Goal: Navigation & Orientation: Find specific page/section

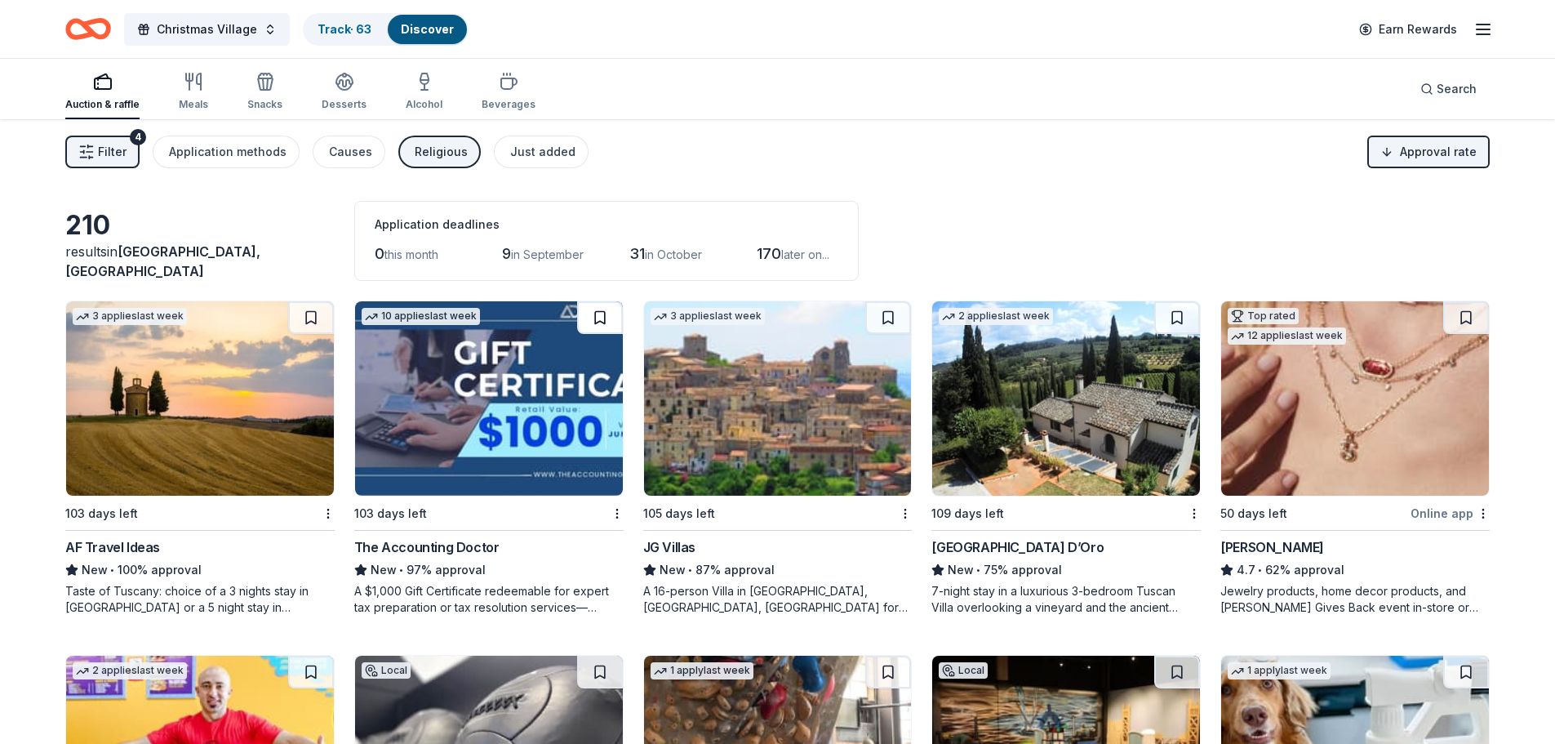
click at [603, 312] on button at bounding box center [600, 317] width 46 height 33
click at [314, 318] on button at bounding box center [311, 317] width 46 height 33
click at [314, 318] on button at bounding box center [313, 317] width 42 height 33
click at [309, 320] on button at bounding box center [313, 317] width 42 height 33
click at [322, 319] on button at bounding box center [313, 317] width 42 height 33
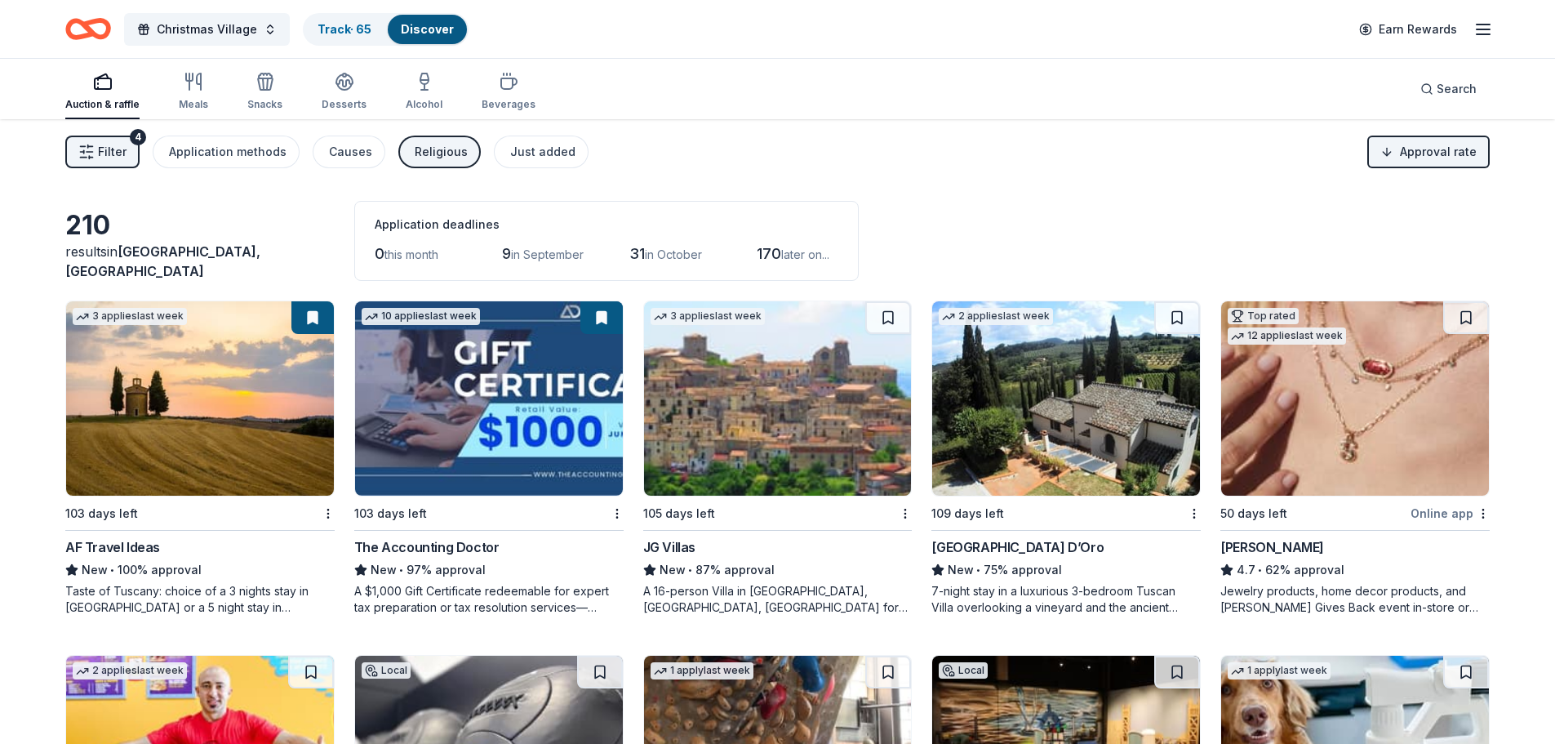
click at [304, 316] on button at bounding box center [313, 317] width 42 height 33
click at [315, 314] on button at bounding box center [313, 317] width 42 height 33
click at [312, 318] on button at bounding box center [313, 317] width 42 height 33
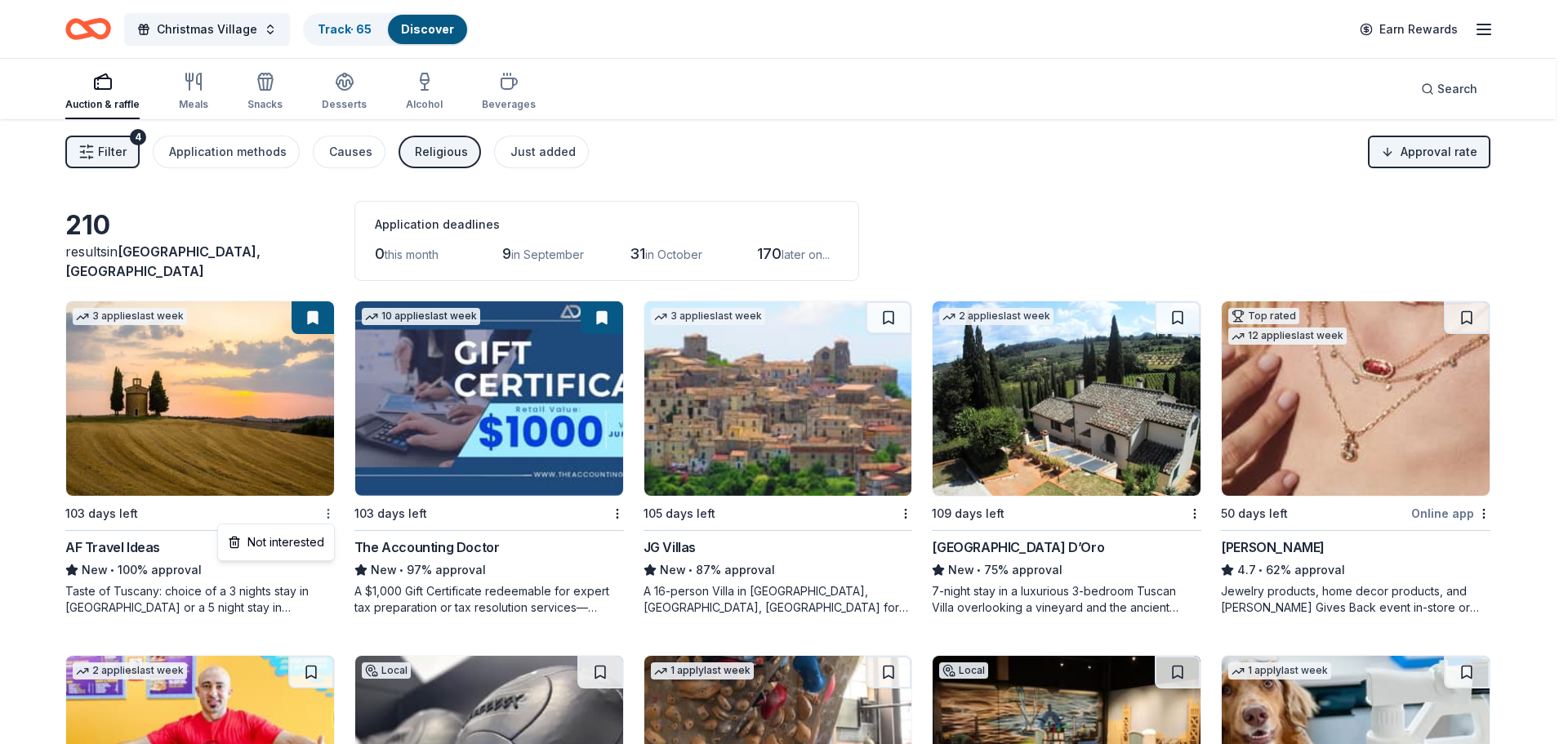
click at [333, 517] on html "Christmas Village Track · 65 Discover Earn Rewards Auction & raffle Meals Snack…" at bounding box center [784, 372] width 1568 height 744
click at [309, 537] on div "Not interested" at bounding box center [275, 541] width 109 height 29
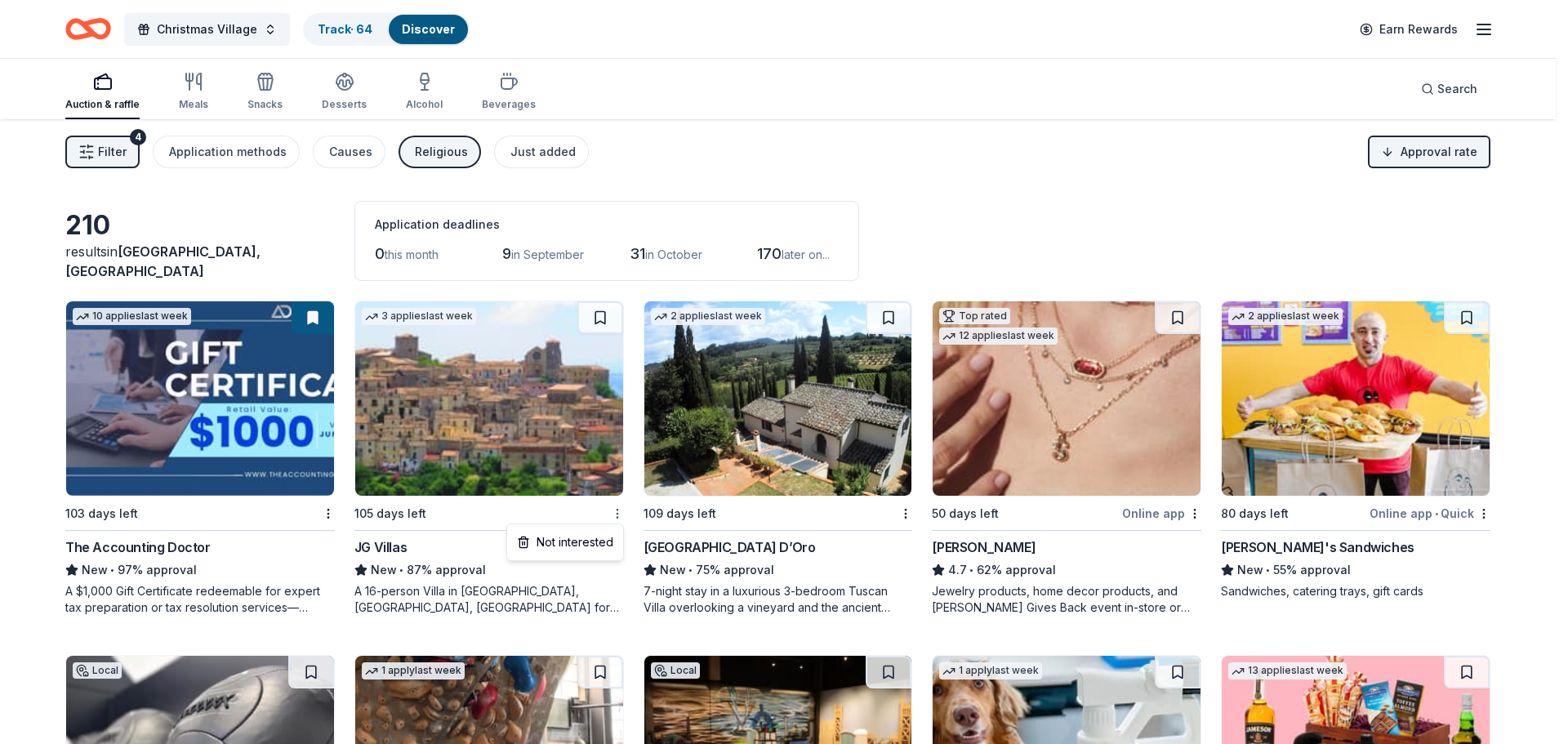
click at [616, 516] on html "Christmas Village Track · 64 Discover Earn Rewards Auction & raffle Meals Snack…" at bounding box center [784, 372] width 1568 height 744
click at [600, 541] on div "Not interested" at bounding box center [564, 541] width 109 height 29
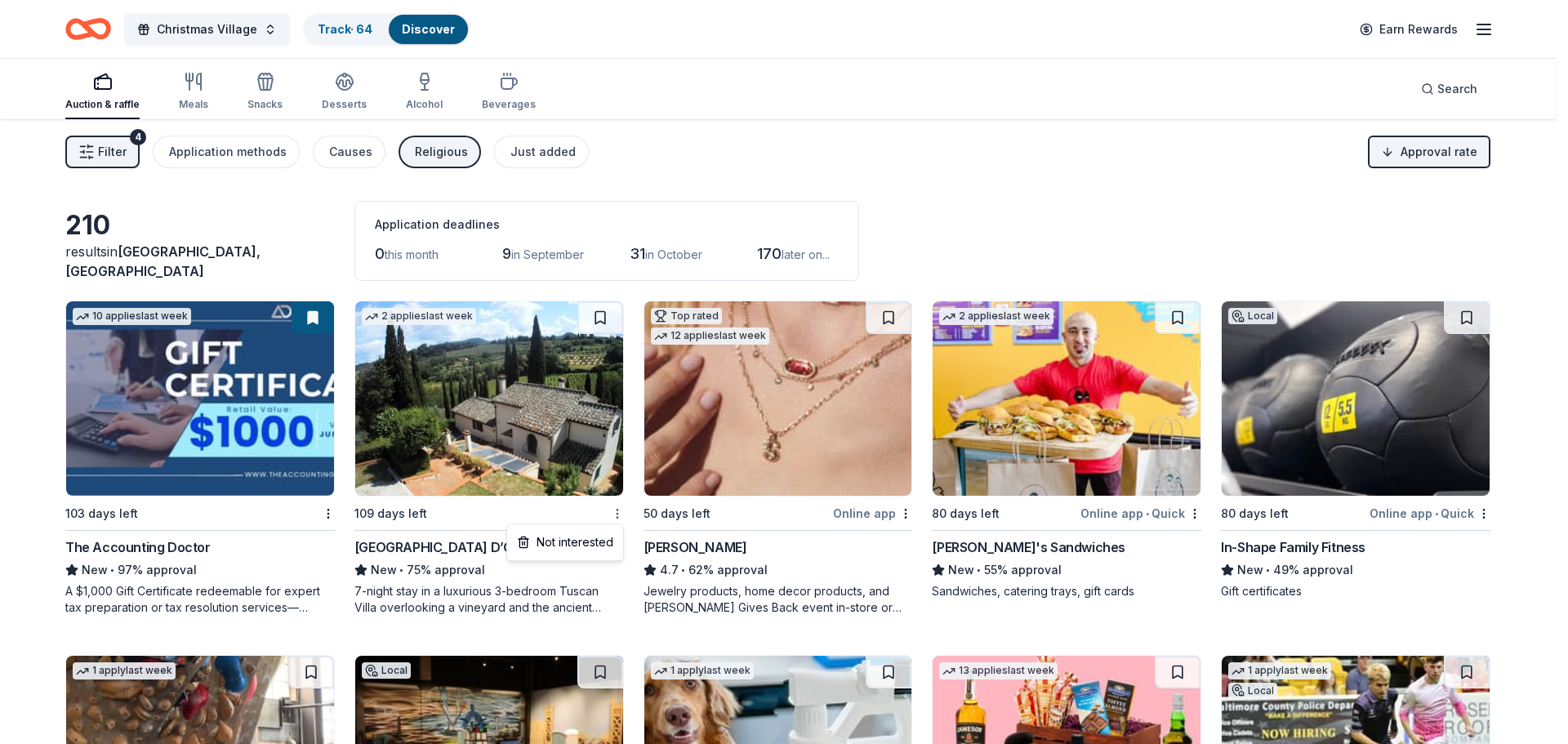
click at [612, 514] on html "Christmas Village Track · 64 Discover Earn Rewards Auction & raffle Meals Snack…" at bounding box center [784, 372] width 1568 height 744
click at [602, 537] on div "Not interested" at bounding box center [564, 541] width 109 height 29
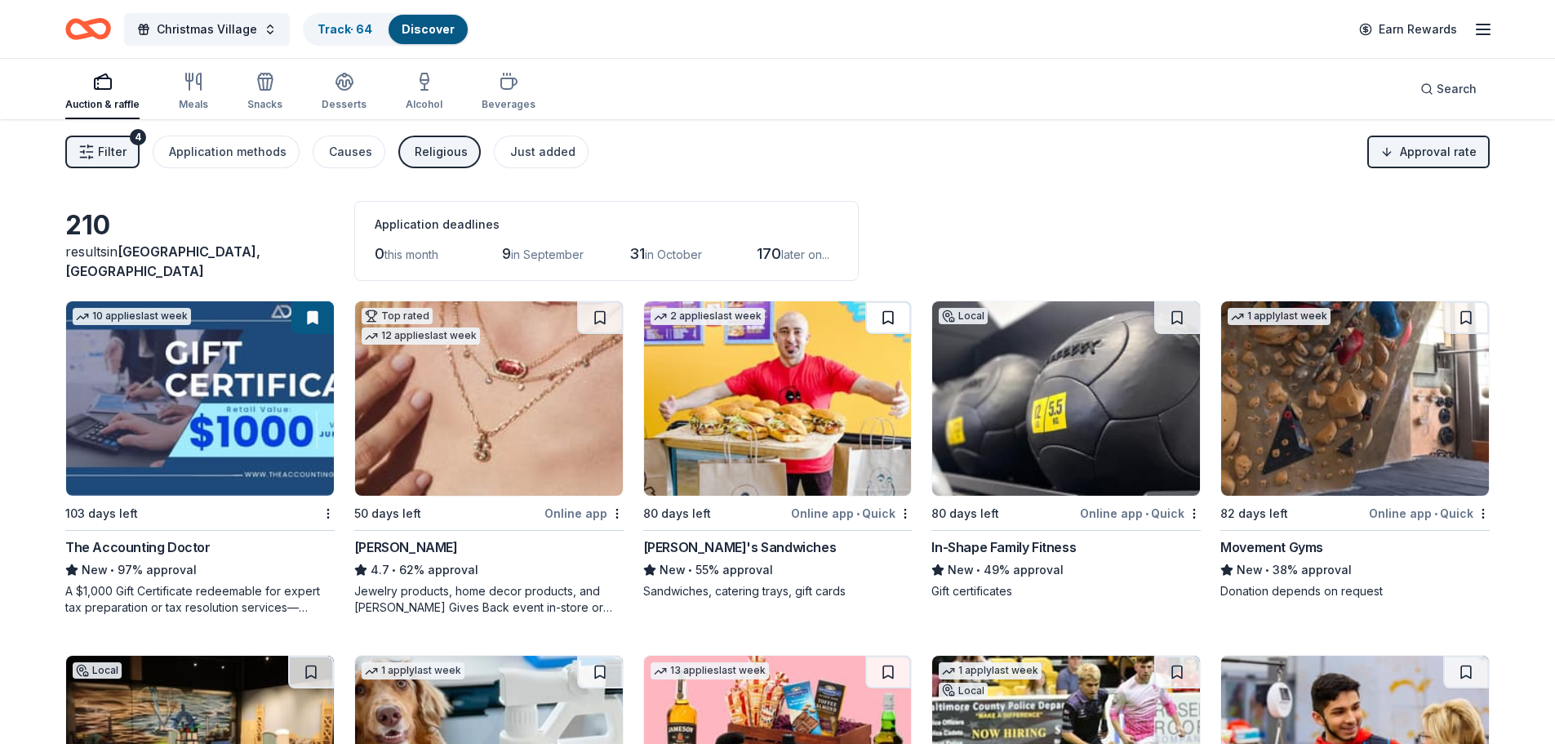
click at [888, 313] on button at bounding box center [889, 317] width 46 height 33
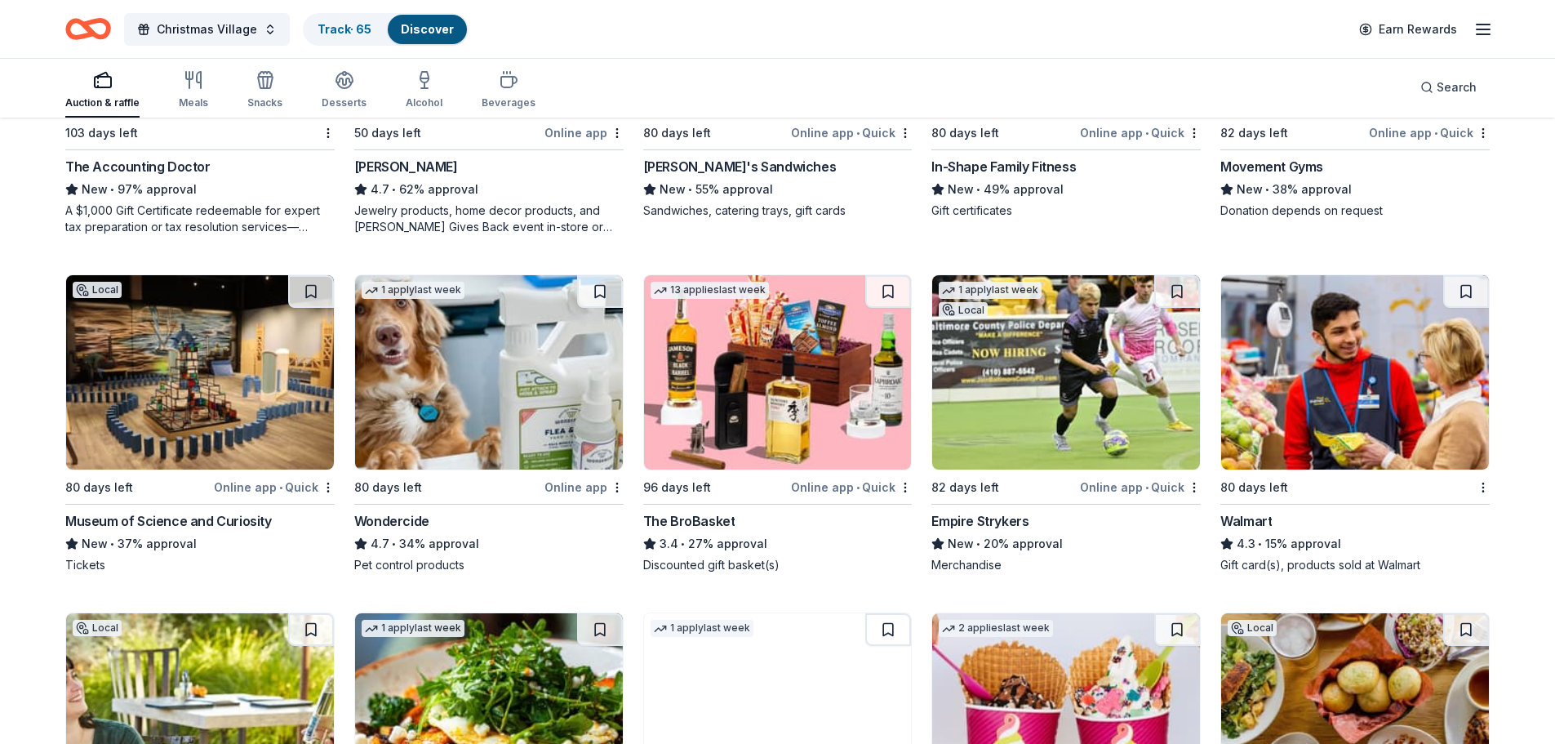
scroll to position [408, 0]
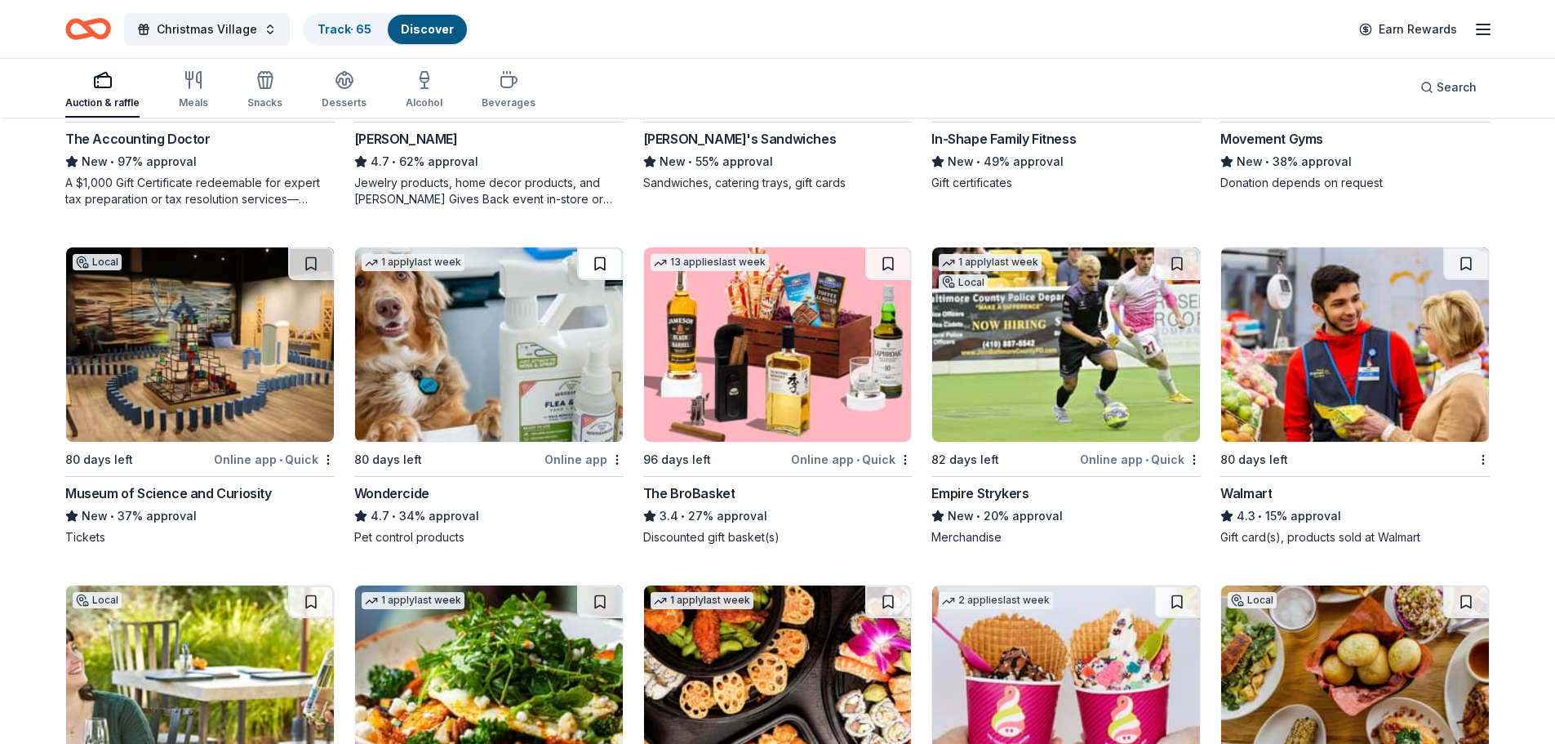
click at [607, 260] on button at bounding box center [600, 263] width 46 height 33
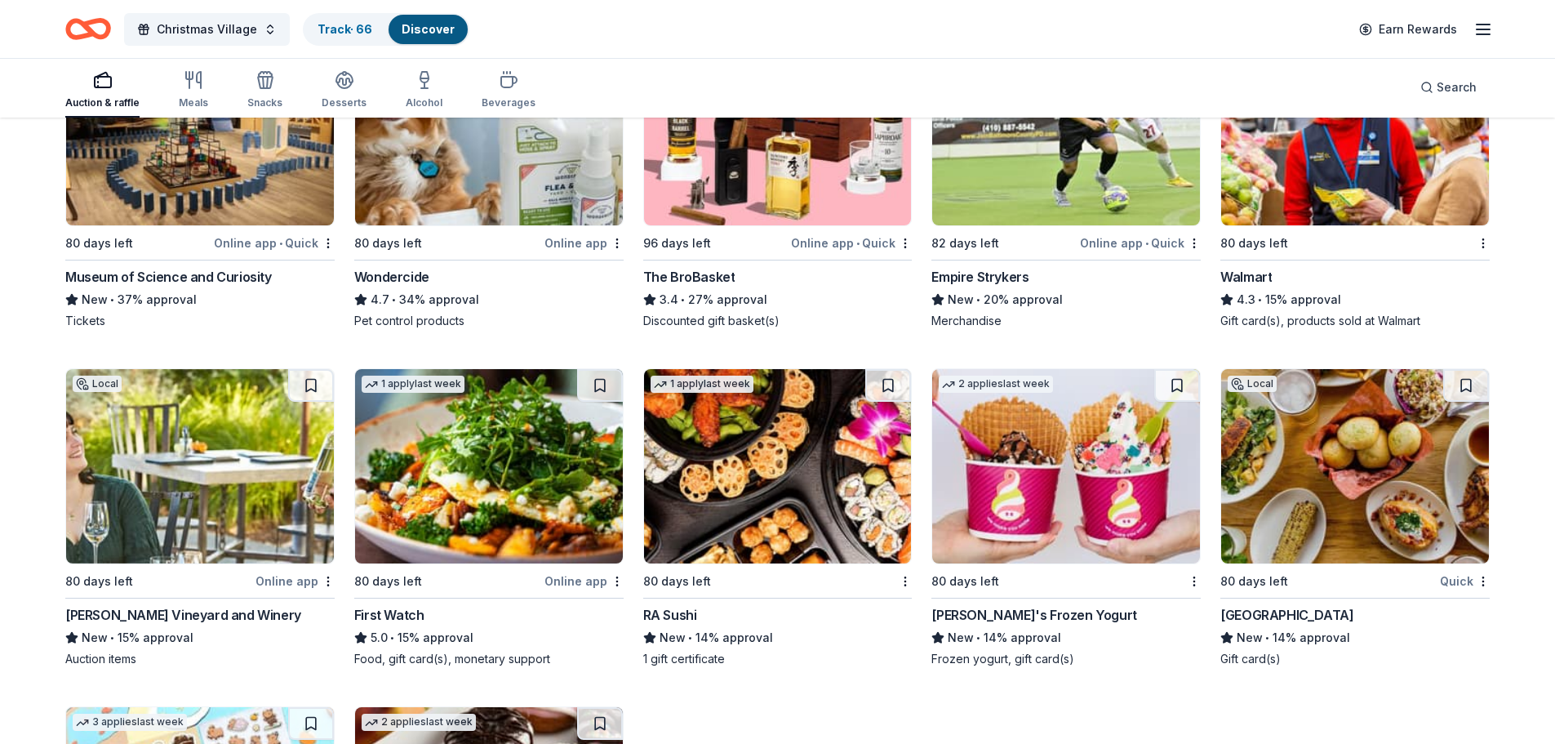
scroll to position [653, 0]
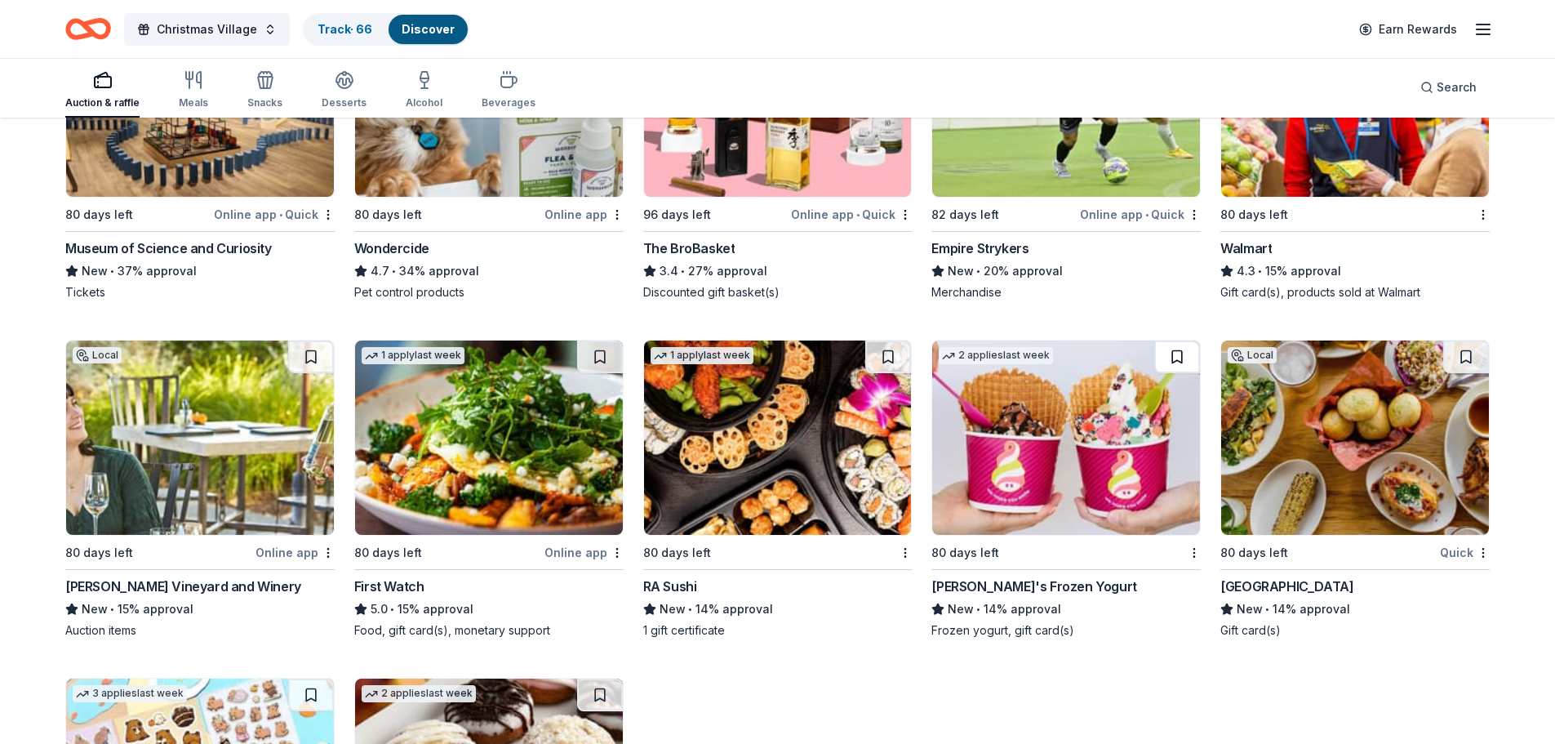
click at [1186, 358] on button at bounding box center [1178, 356] width 46 height 33
click at [1463, 354] on button at bounding box center [1467, 356] width 46 height 33
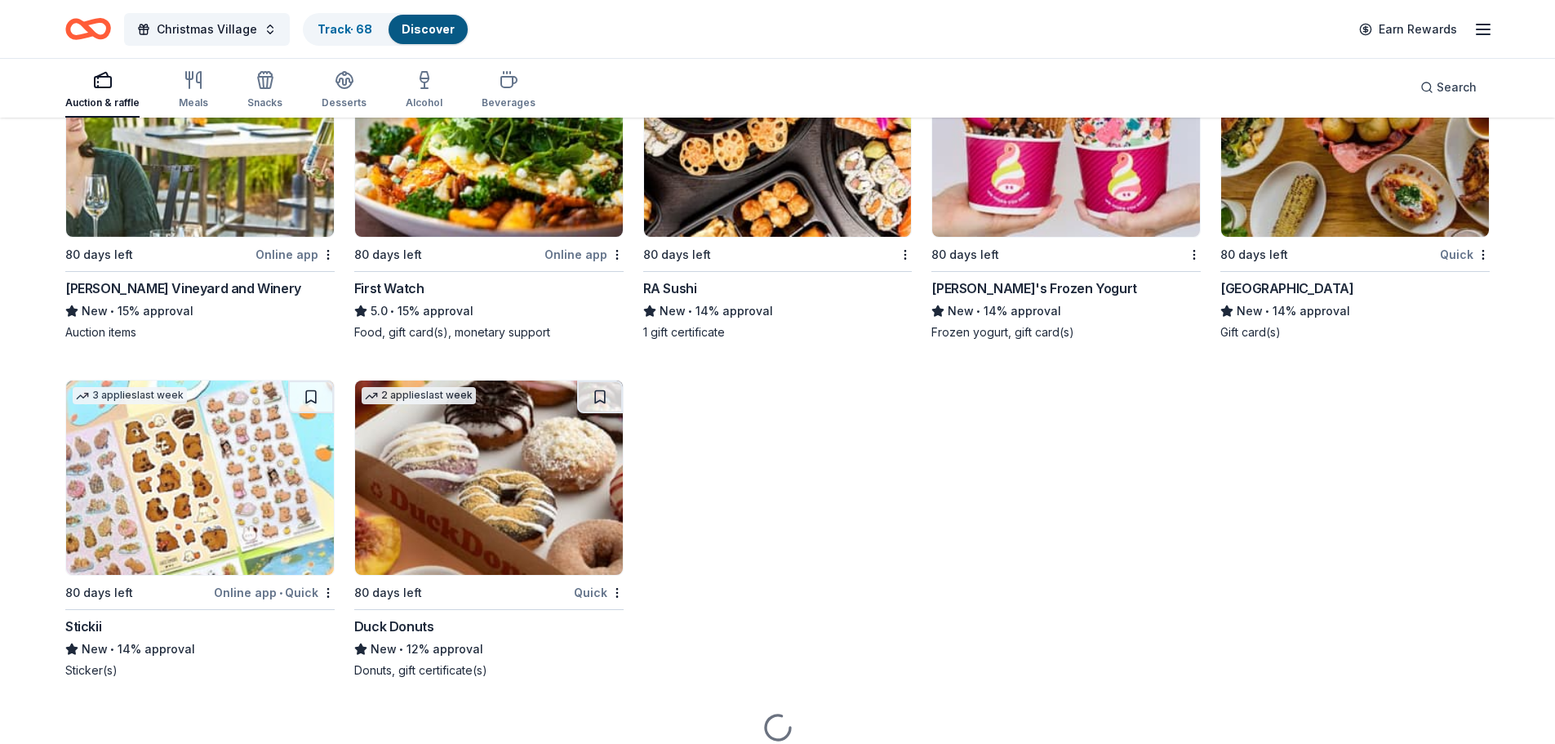
scroll to position [980, 0]
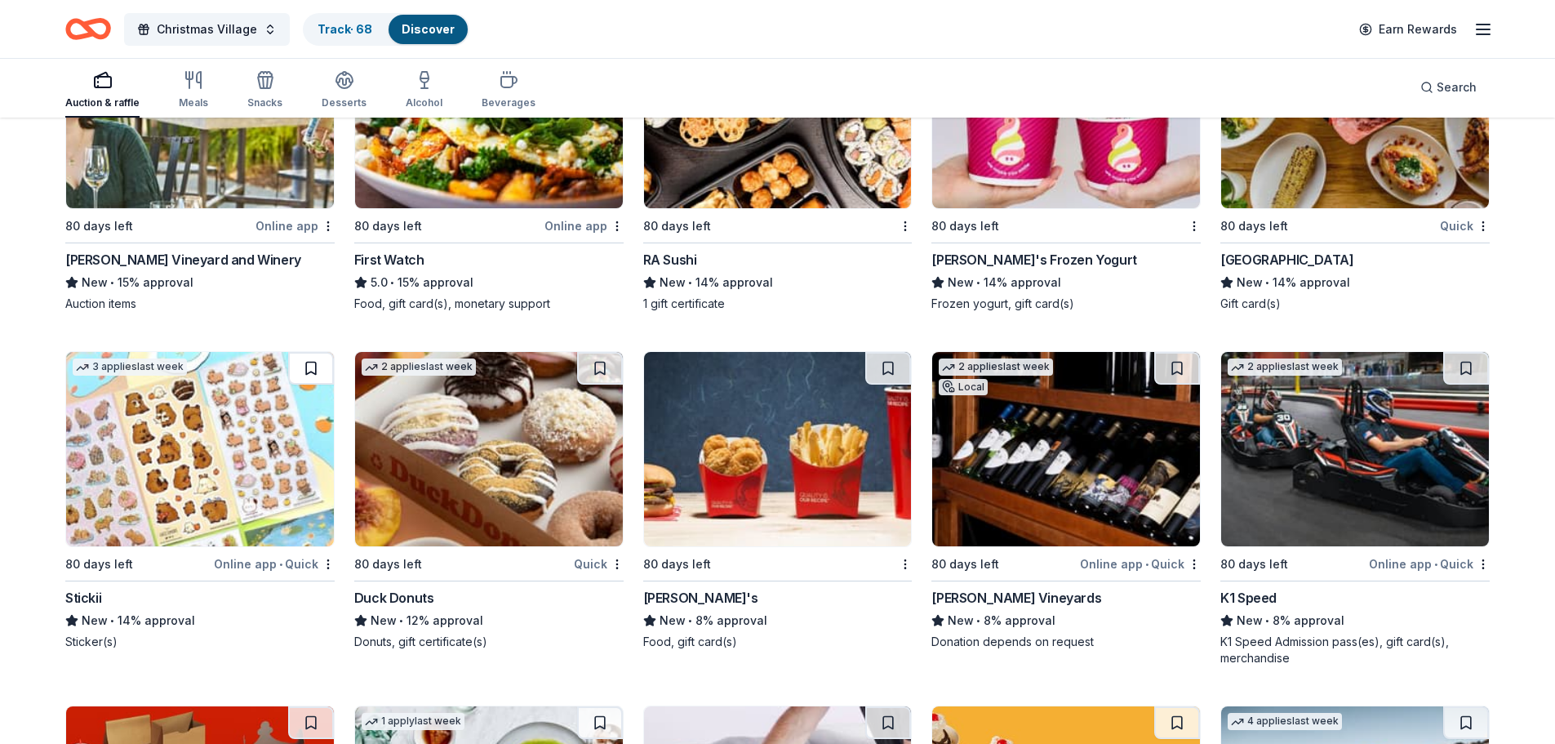
click at [307, 372] on button at bounding box center [311, 368] width 46 height 33
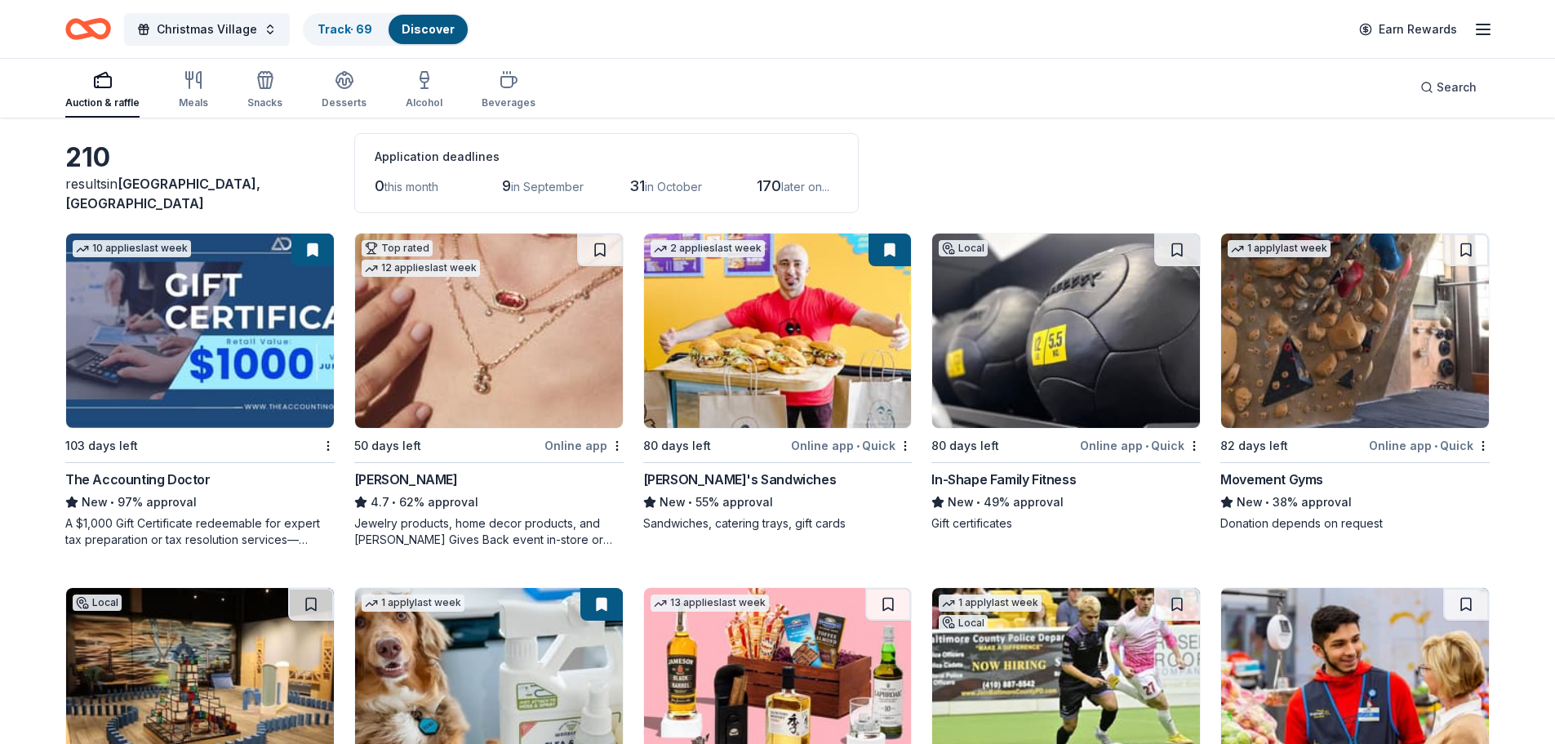
scroll to position [0, 0]
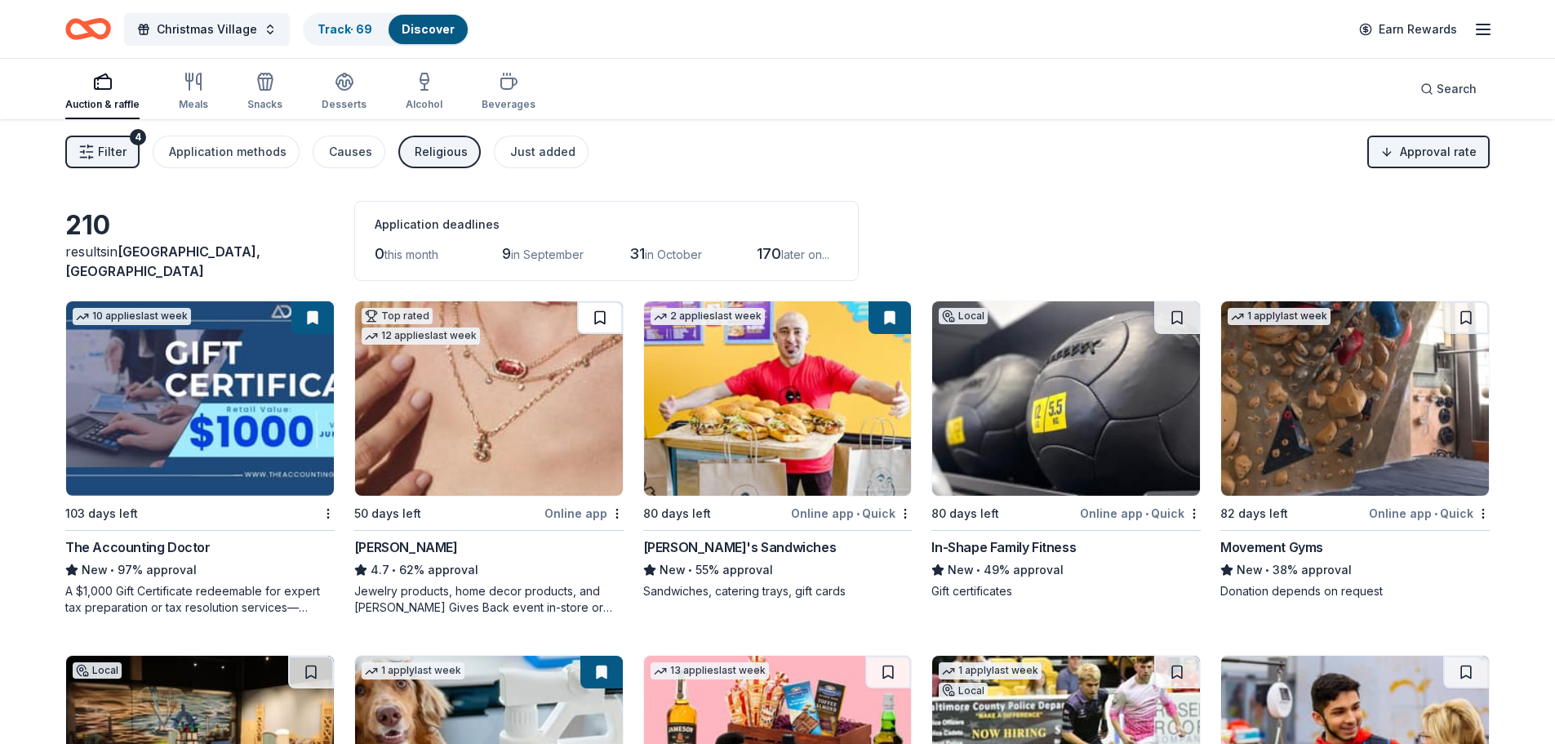
click at [609, 318] on button at bounding box center [600, 317] width 46 height 33
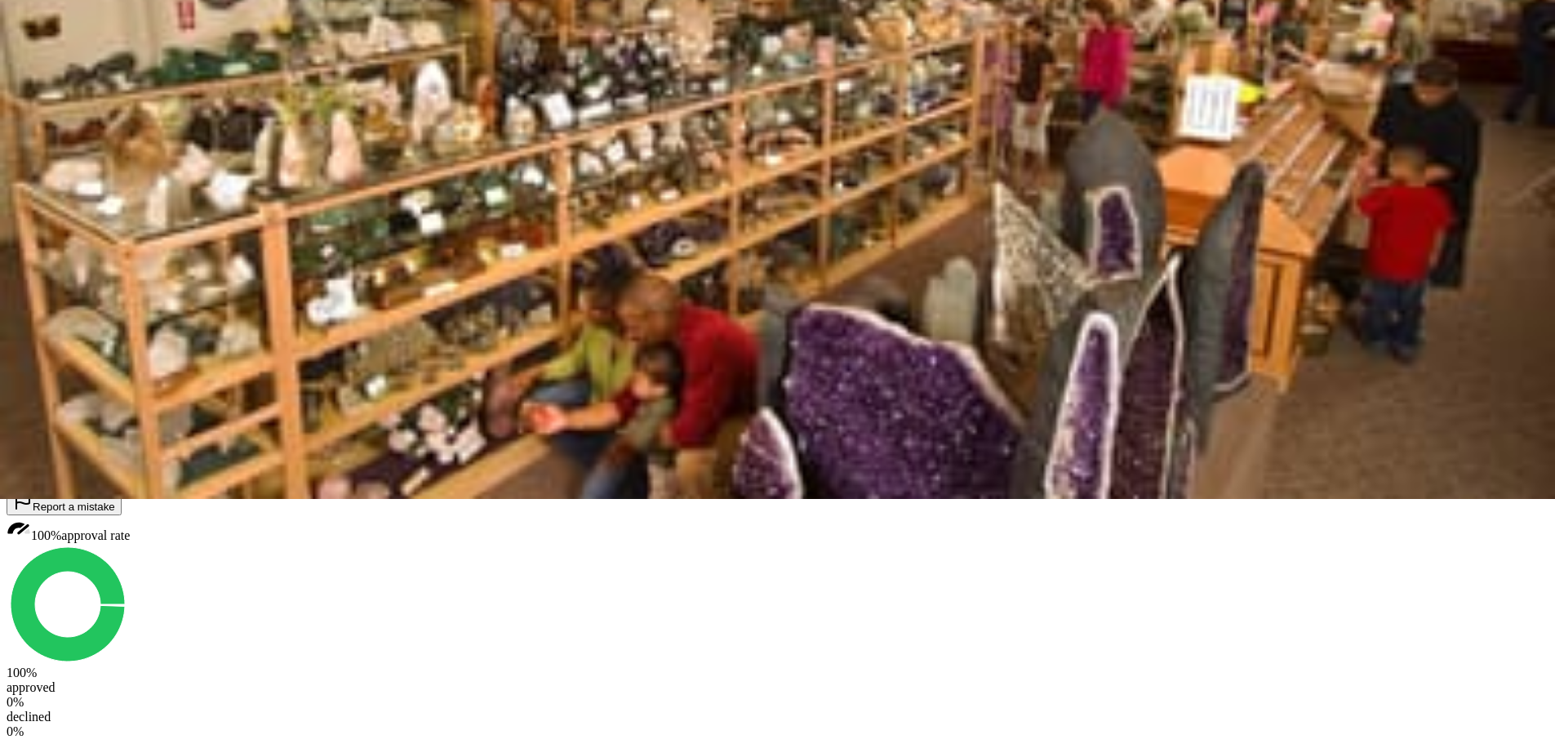
scroll to position [327, 0]
